Goal: Register for event/course

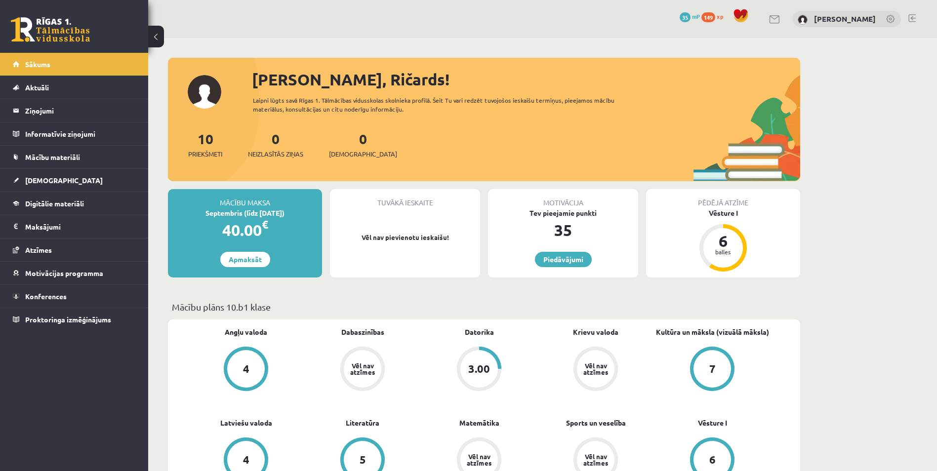
click at [604, 24] on div "0 Dāvanas 35 mP 149 xp Ričards Jēgers" at bounding box center [542, 19] width 789 height 38
click at [40, 296] on span "Konferences" at bounding box center [45, 296] width 41 height 9
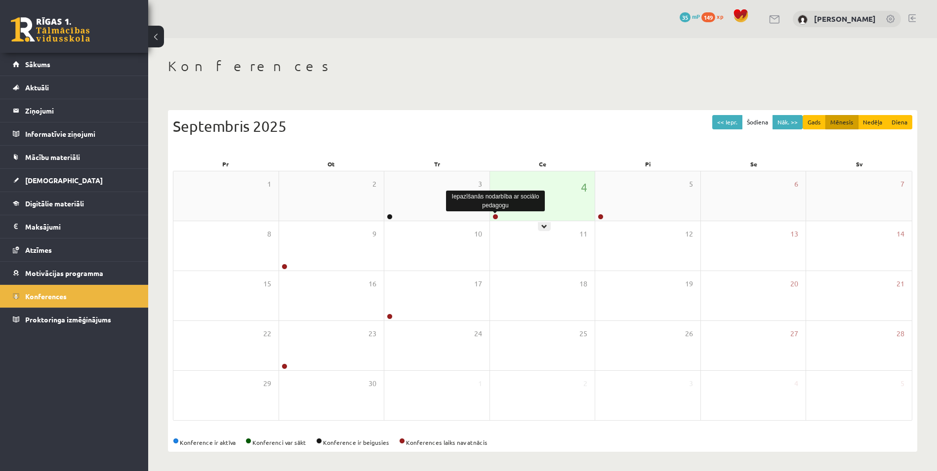
click at [496, 215] on link at bounding box center [495, 217] width 6 height 6
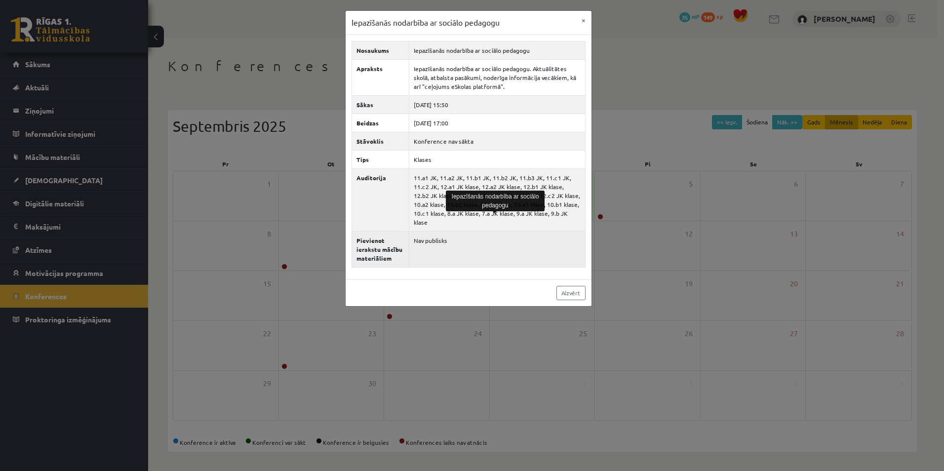
click at [440, 231] on td "Nav publisks" at bounding box center [497, 249] width 176 height 36
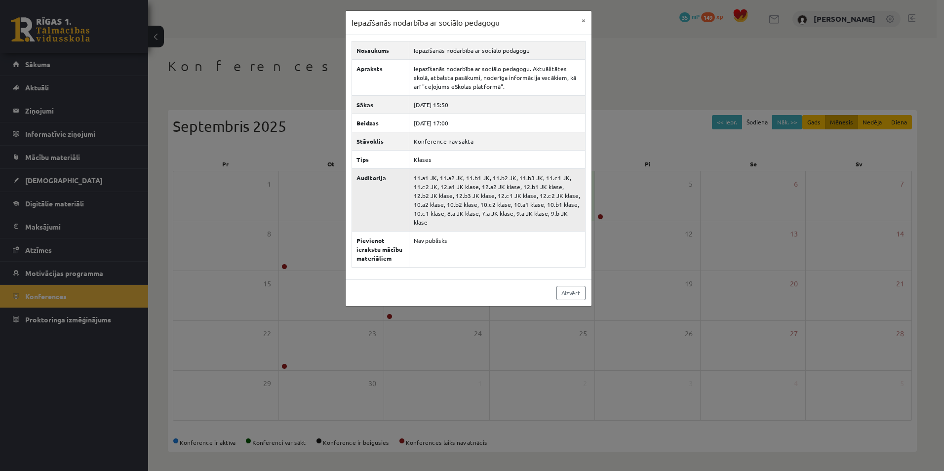
click at [440, 214] on td "11.a1 JK, 11.a2 JK, 11.b1 JK, 11.b2 JK, 11.b3 JK, 11.c1 JK, 11.c2 JK, 12.a1 JK …" at bounding box center [497, 199] width 176 height 63
click at [485, 48] on td "Iepazīšanās nodarbība ar sociālo pedagogu" at bounding box center [497, 50] width 176 height 18
click at [568, 286] on link "Aizvērt" at bounding box center [571, 293] width 29 height 14
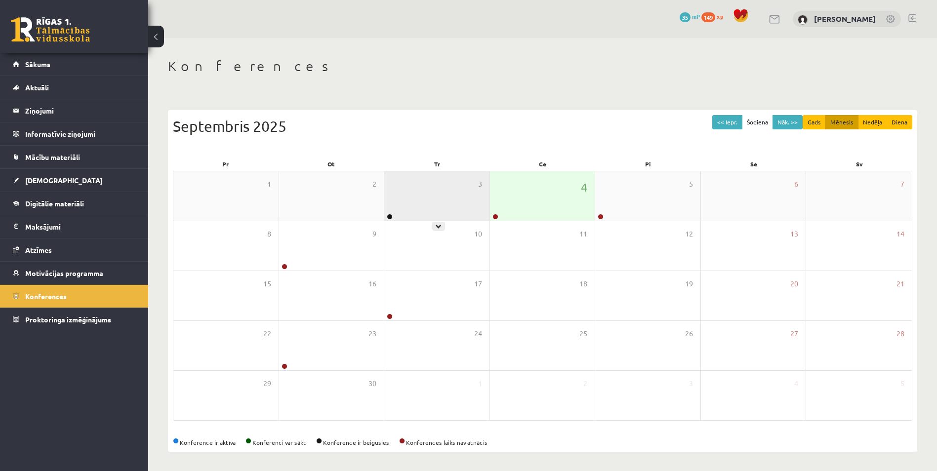
click at [418, 188] on div "3" at bounding box center [436, 195] width 105 height 49
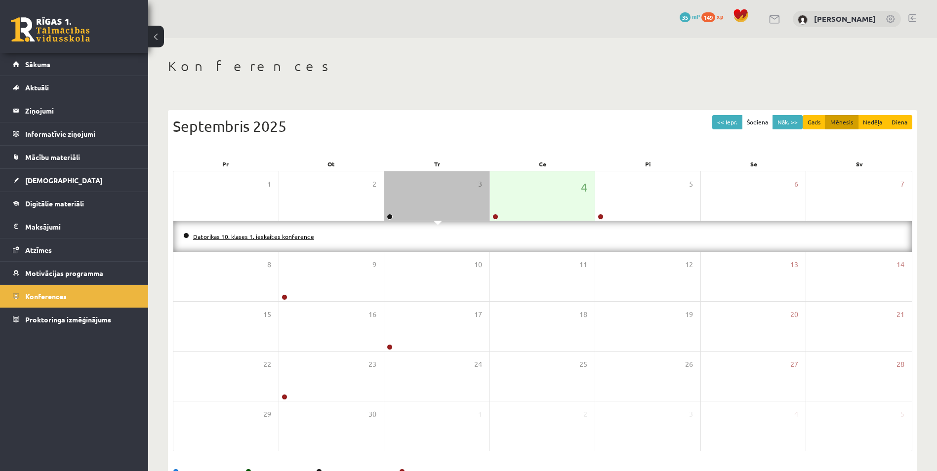
click at [269, 239] on link "Datorikas 10. klases 1. ieskaites konference" at bounding box center [253, 237] width 121 height 8
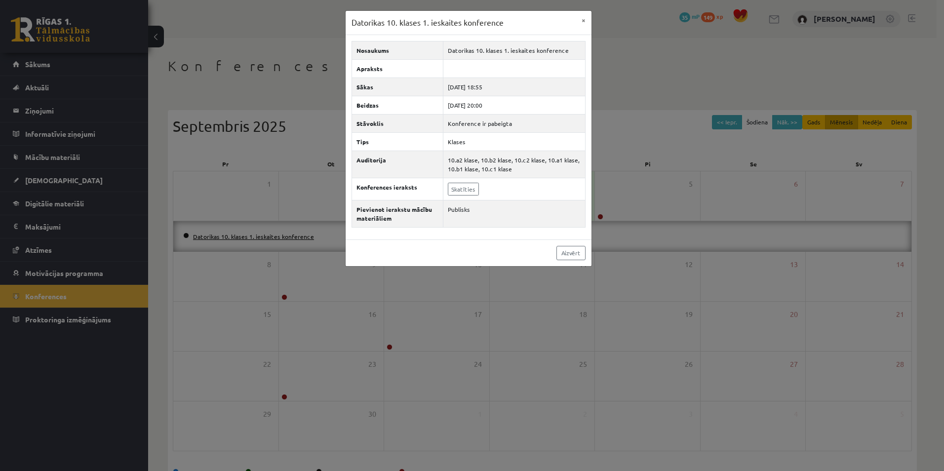
click at [269, 239] on div "Datorikas 10. klases 1. ieskaites konference × Nosaukums Datorikas 10. klases 1…" at bounding box center [472, 235] width 944 height 471
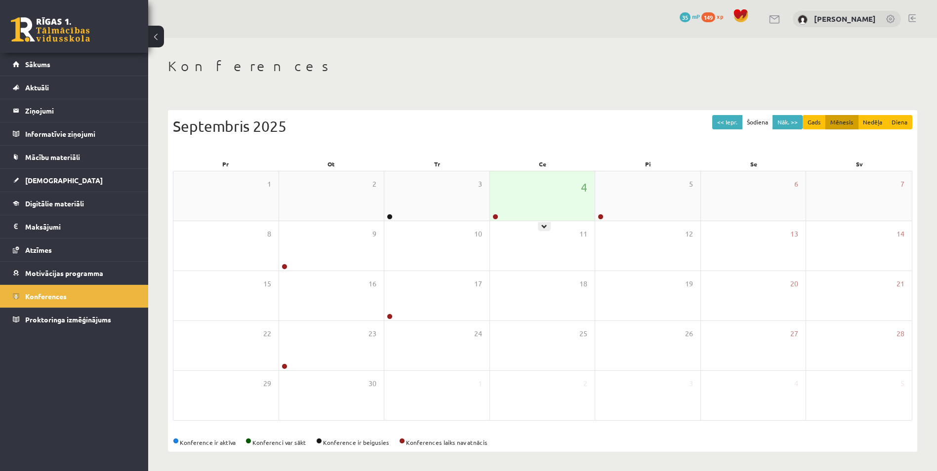
click at [541, 194] on div "4" at bounding box center [542, 195] width 105 height 49
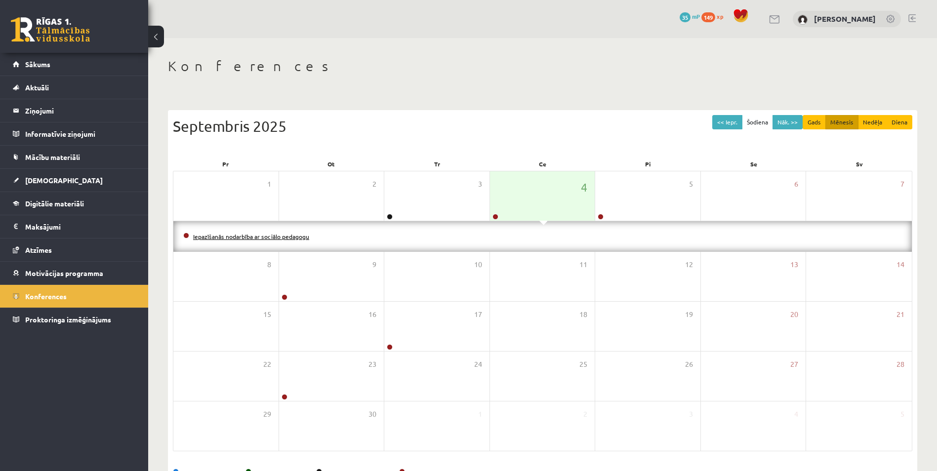
click at [255, 239] on link "Iepazīšanās nodarbība ar sociālo pedagogu" at bounding box center [251, 237] width 116 height 8
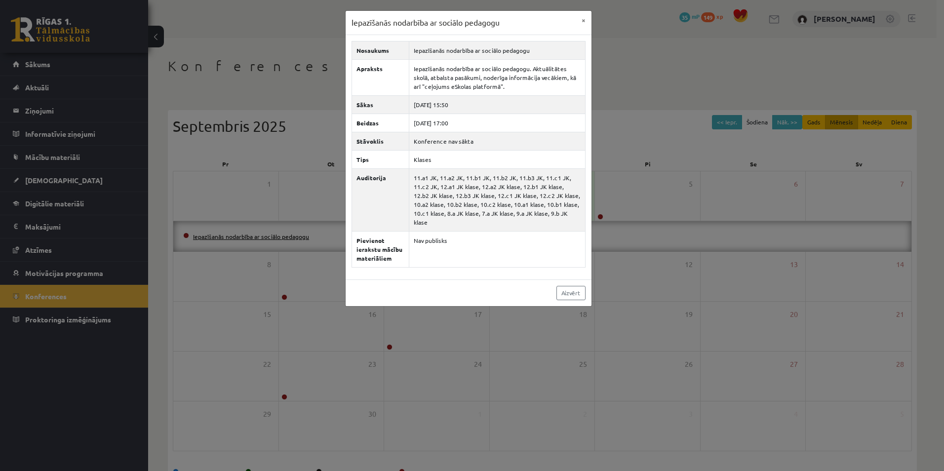
click at [255, 239] on div "Iepazīšanās nodarbība ar sociālo pedagogu × Nosaukums Iepazīšanās nodarbība ar …" at bounding box center [472, 235] width 944 height 471
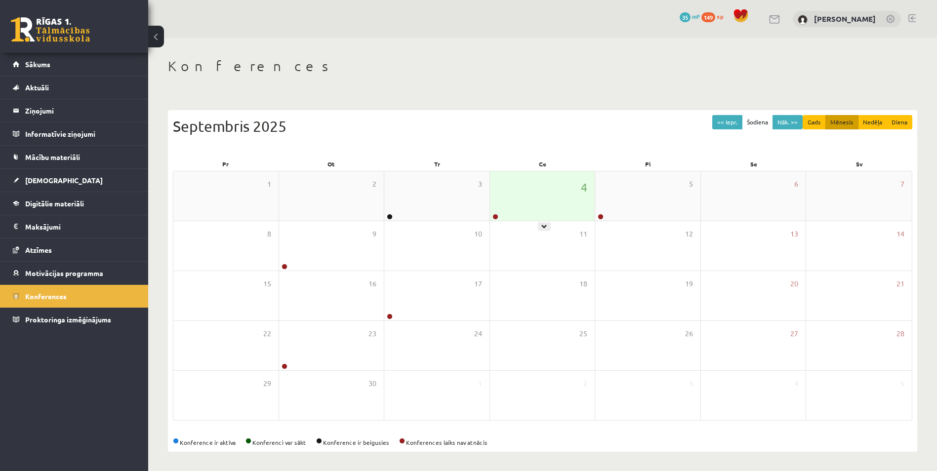
click at [562, 202] on div "4" at bounding box center [542, 195] width 105 height 49
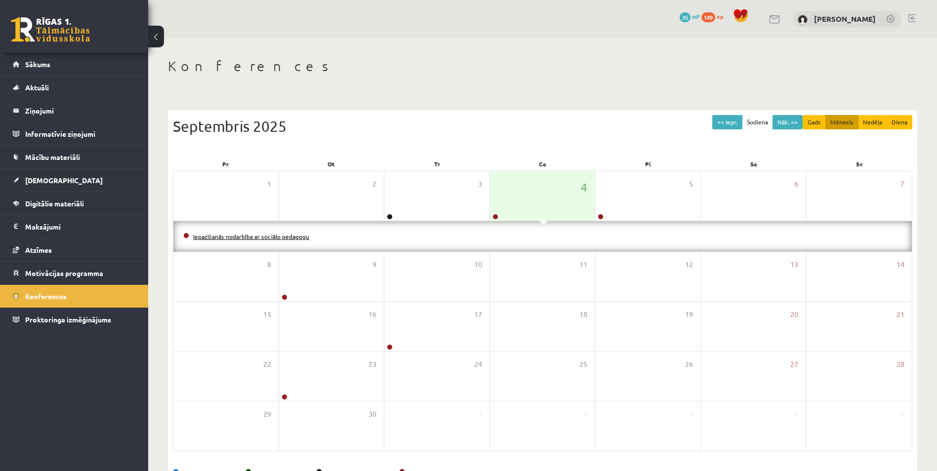
click at [196, 237] on link "Iepazīšanās nodarbība ar sociālo pedagogu" at bounding box center [251, 237] width 116 height 8
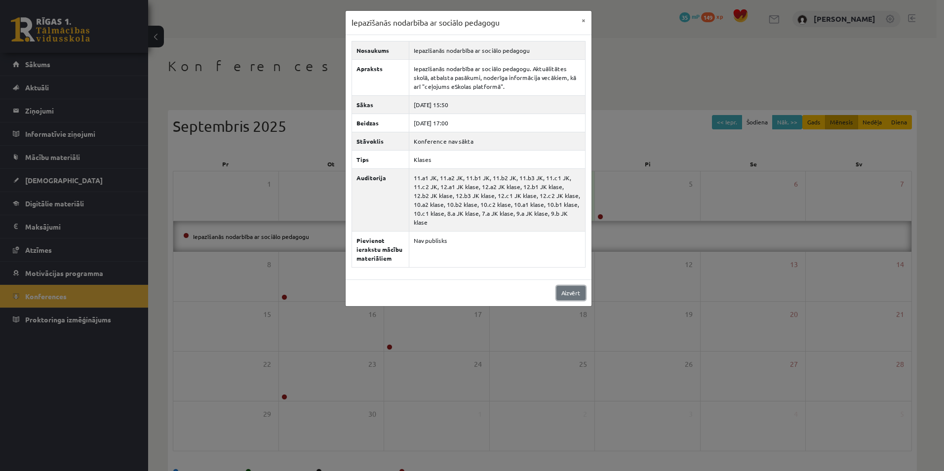
click at [573, 286] on link "Aizvērt" at bounding box center [571, 293] width 29 height 14
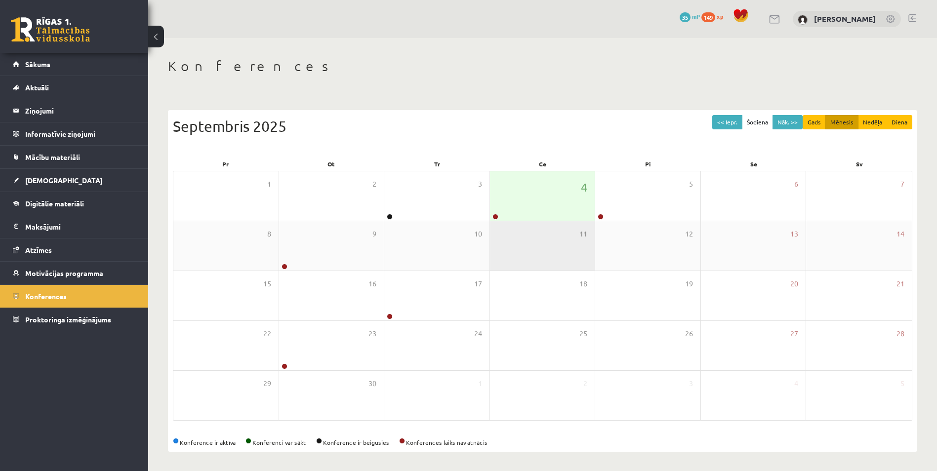
click at [558, 232] on div "11" at bounding box center [542, 245] width 105 height 49
click at [554, 211] on div "4" at bounding box center [542, 195] width 105 height 49
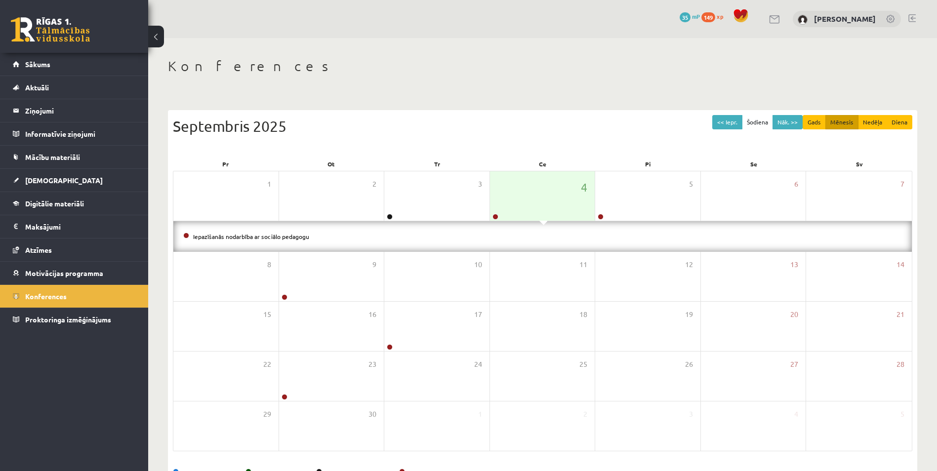
click at [269, 240] on li "Iepazīšanās nodarbība ar sociālo pedagogu" at bounding box center [542, 236] width 719 height 11
click at [269, 236] on link "Iepazīšanās nodarbība ar sociālo pedagogu" at bounding box center [251, 237] width 116 height 8
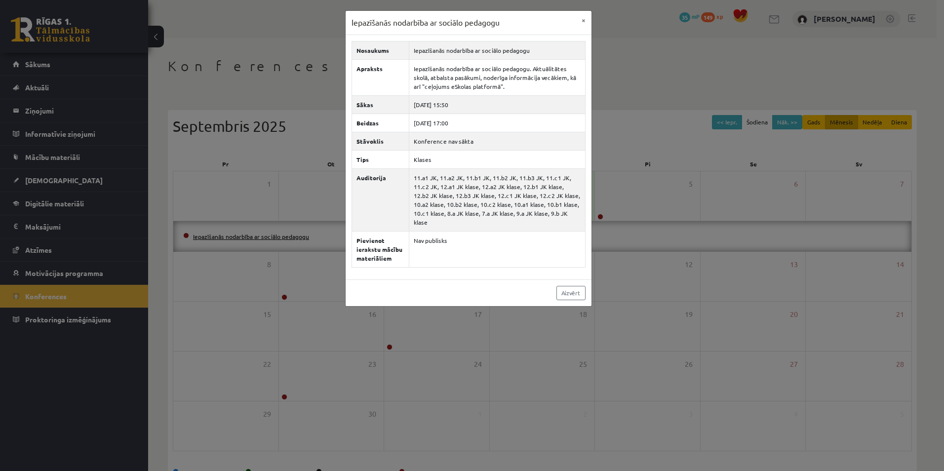
click at [269, 236] on div "Iepazīšanās nodarbība ar sociālo pedagogu × Nosaukums Iepazīšanās nodarbība ar …" at bounding box center [472, 235] width 944 height 471
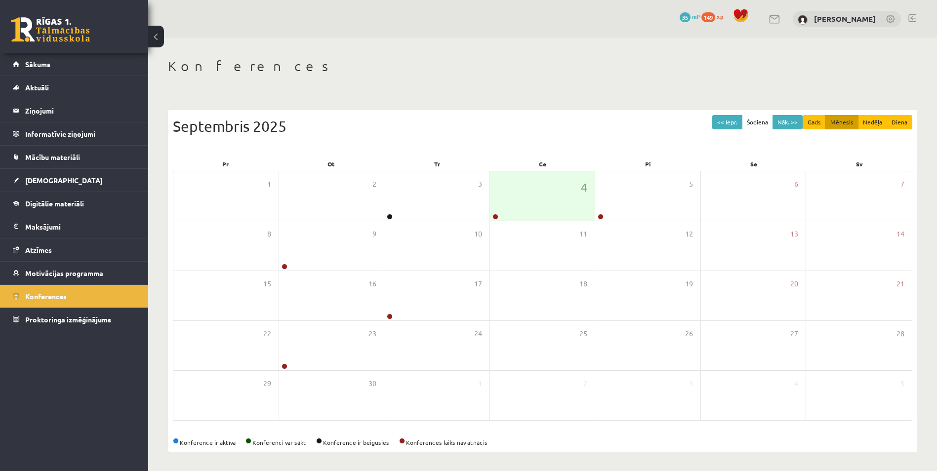
click at [808, 20] on img at bounding box center [803, 20] width 10 height 10
click at [837, 19] on link "[PERSON_NAME]" at bounding box center [845, 19] width 62 height 10
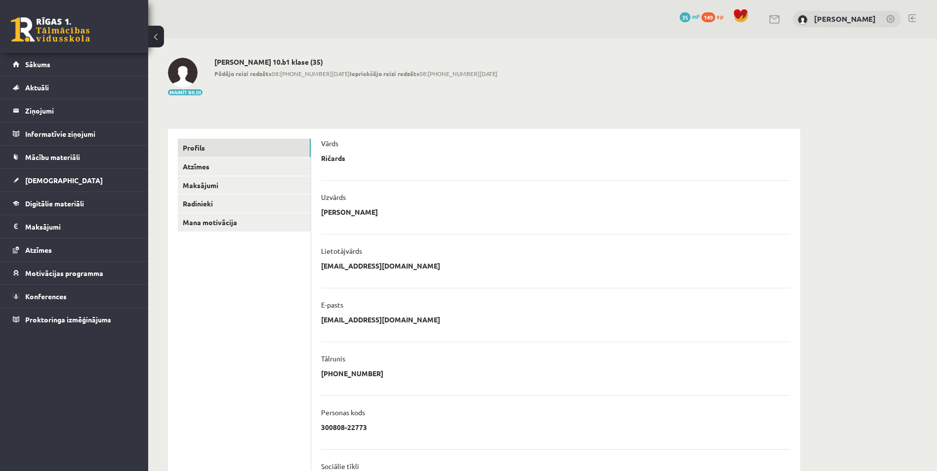
click at [179, 70] on img at bounding box center [183, 73] width 30 height 30
click at [47, 292] on link "Konferences" at bounding box center [74, 296] width 123 height 23
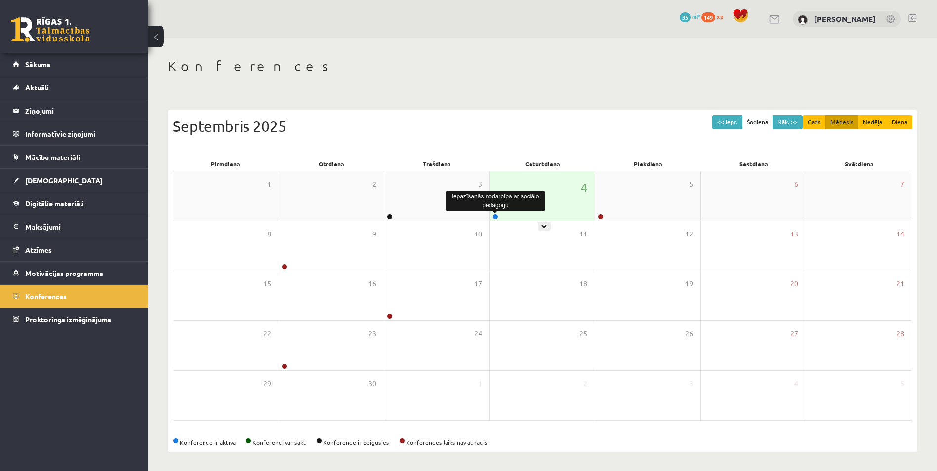
click at [497, 219] on link at bounding box center [495, 217] width 6 height 6
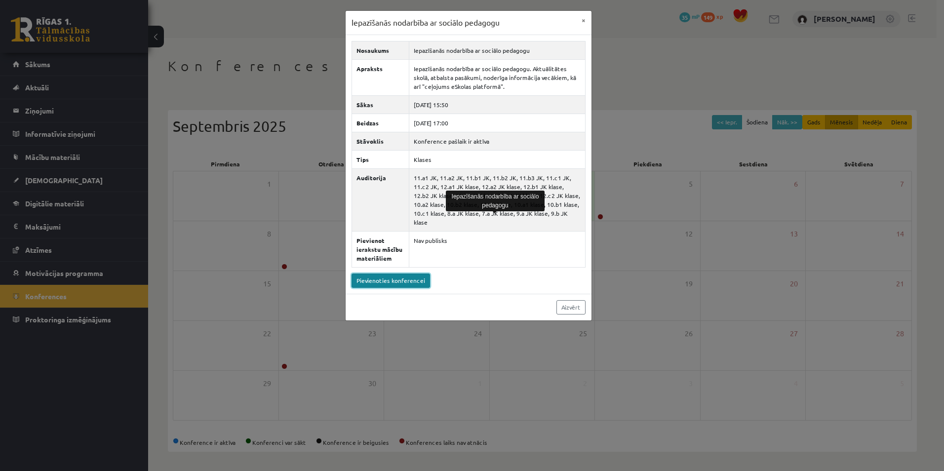
click at [389, 274] on link "Pievienoties konferencei" at bounding box center [391, 281] width 79 height 14
click at [380, 274] on link "Pievienoties konferencei" at bounding box center [391, 281] width 79 height 14
